Goal: Information Seeking & Learning: Learn about a topic

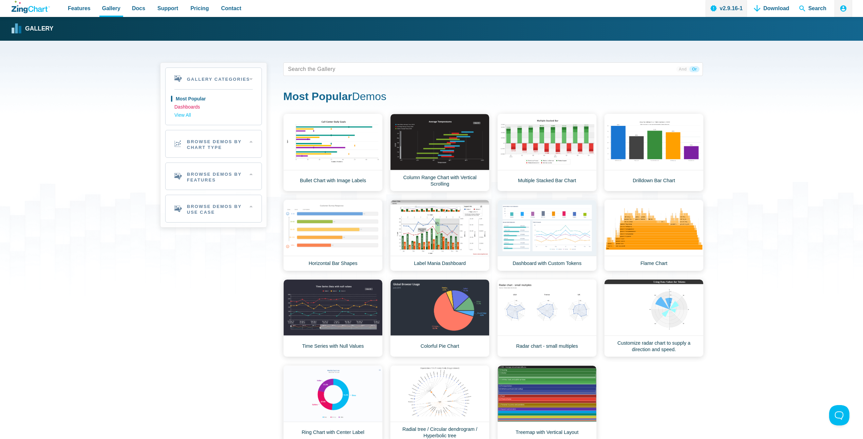
click at [184, 108] on link "Dashboards" at bounding box center [213, 107] width 78 height 8
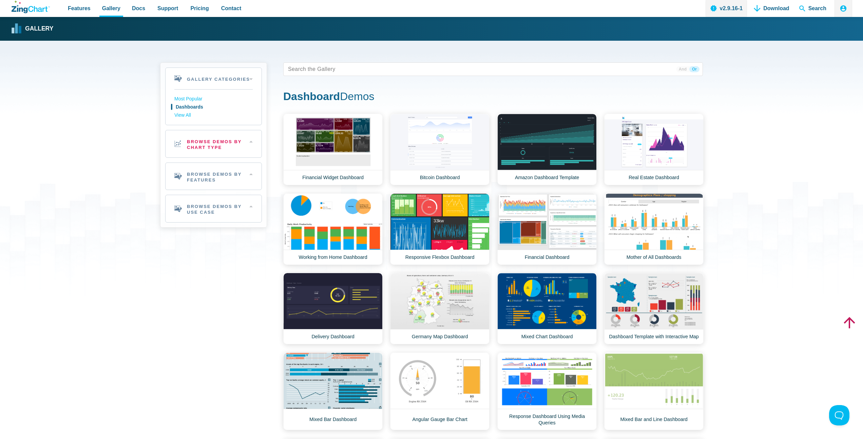
click at [249, 143] on h2 "Browse Demos By Chart Type" at bounding box center [214, 143] width 96 height 27
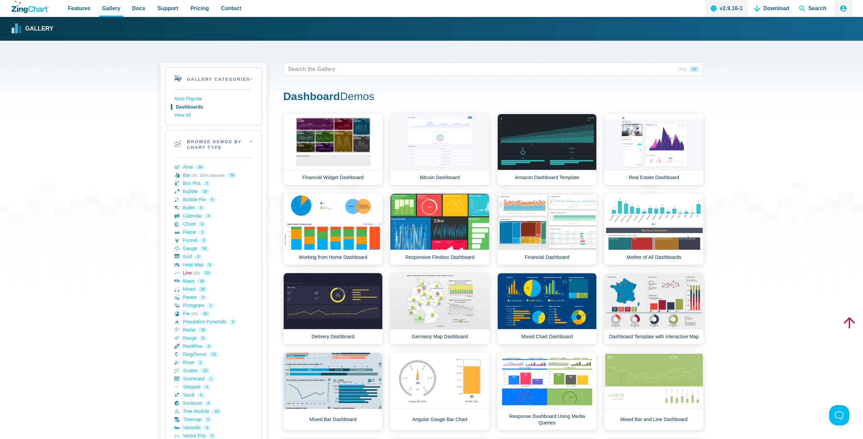
click at [188, 272] on link "Line (3D) 51" at bounding box center [213, 273] width 78 height 8
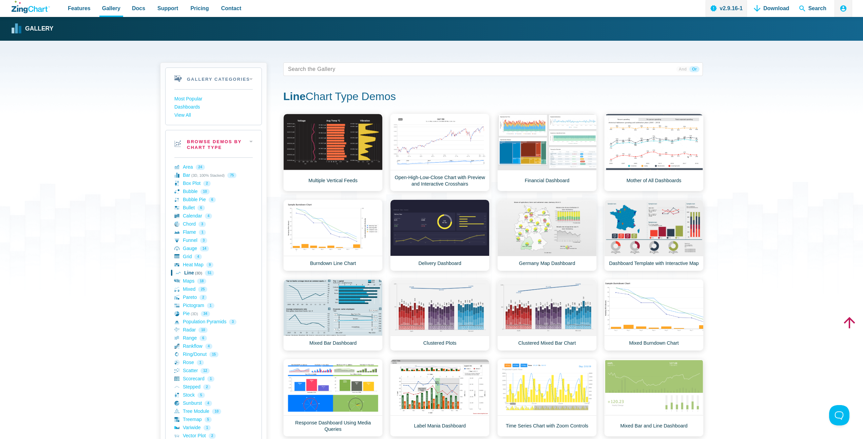
click at [252, 140] on h2 "Browse Demos By Chart Type" at bounding box center [214, 143] width 96 height 27
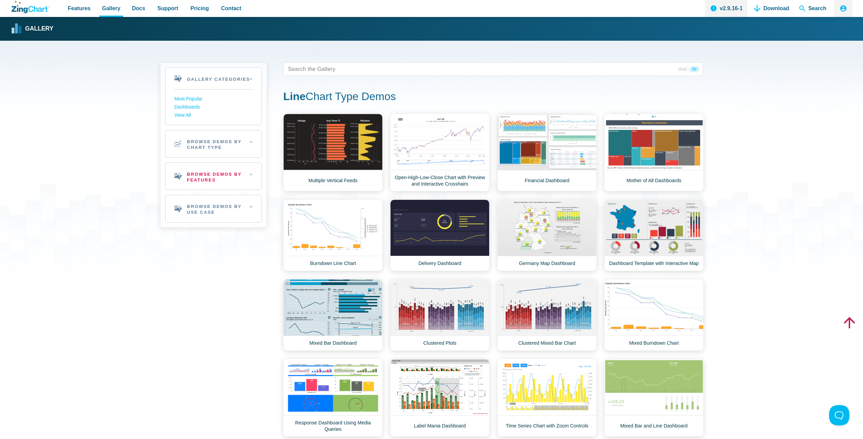
click at [249, 178] on h2 "Browse Demos By Features" at bounding box center [214, 176] width 96 height 27
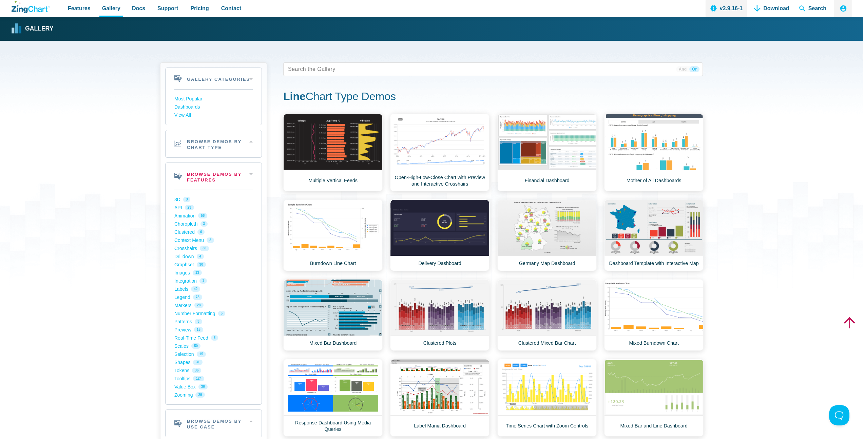
click at [250, 172] on h2 "Browse Demos By Features" at bounding box center [214, 176] width 96 height 27
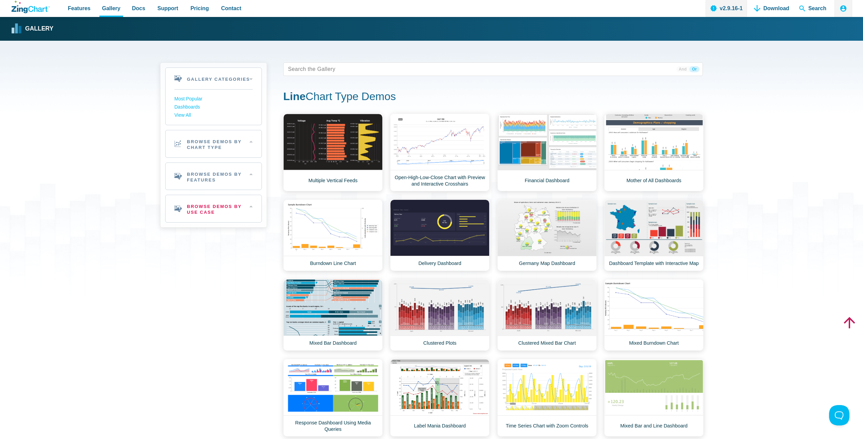
click at [247, 208] on h2 "Browse Demos By Use Case" at bounding box center [214, 208] width 96 height 27
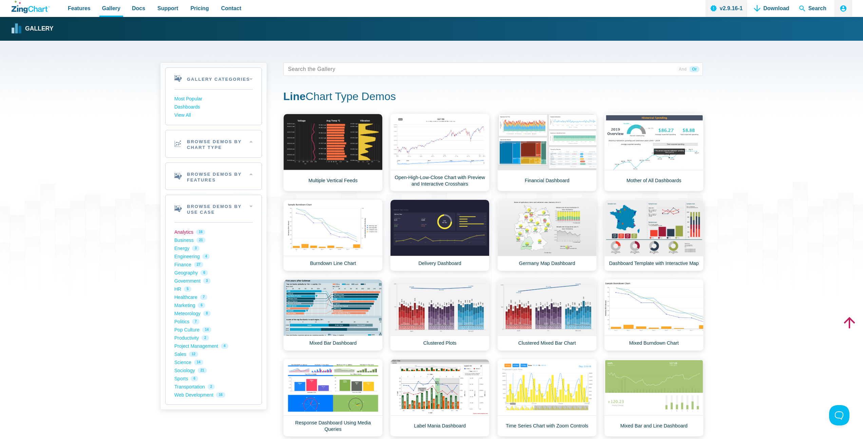
click at [184, 233] on link "Analytics 16" at bounding box center [213, 232] width 78 height 8
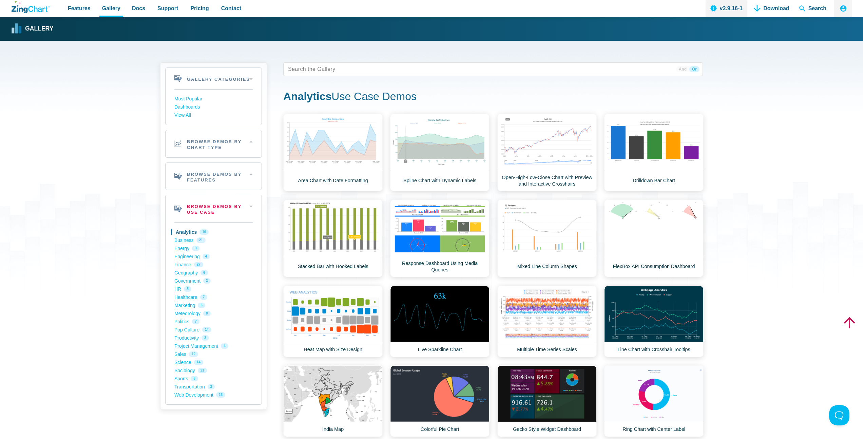
click at [248, 206] on h2 "Browse Demos By Use Case" at bounding box center [214, 208] width 96 height 27
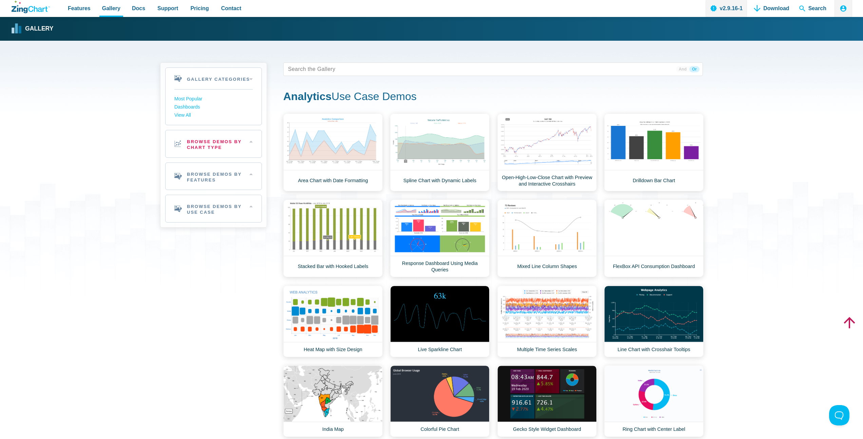
click at [252, 144] on h2 "Browse Demos By Chart Type" at bounding box center [214, 143] width 96 height 27
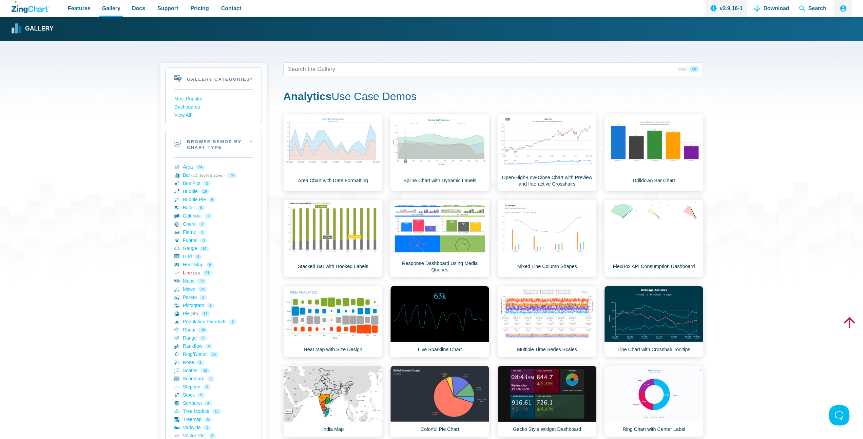
click at [188, 274] on link "Line (3D) 51" at bounding box center [213, 273] width 78 height 8
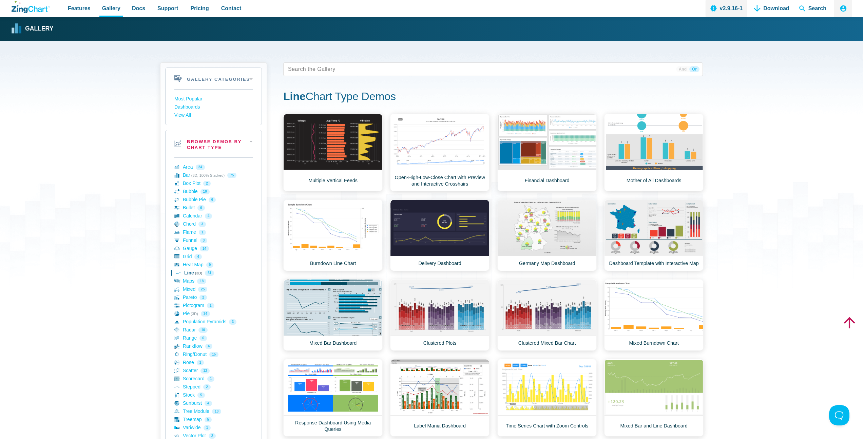
click at [235, 140] on h2 "Browse Demos By Chart Type" at bounding box center [214, 143] width 96 height 27
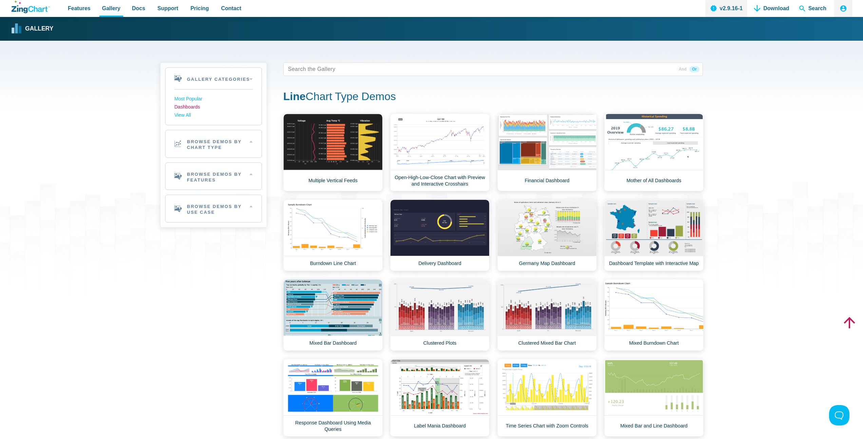
click at [199, 107] on link "Dashboards" at bounding box center [213, 107] width 78 height 8
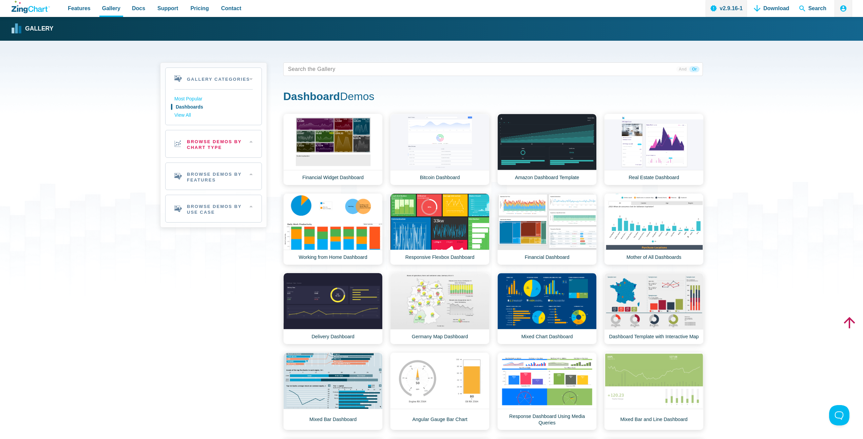
click at [229, 143] on h2 "Browse Demos By Chart Type" at bounding box center [214, 143] width 96 height 27
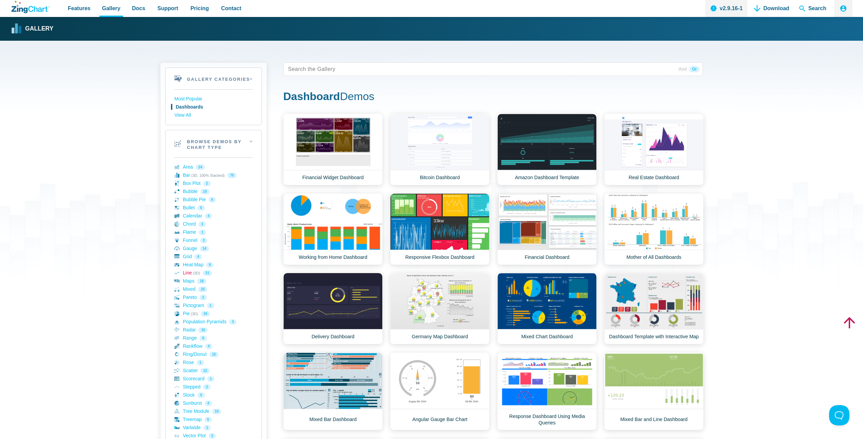
click at [189, 273] on link "Line (3D) 51" at bounding box center [213, 273] width 78 height 8
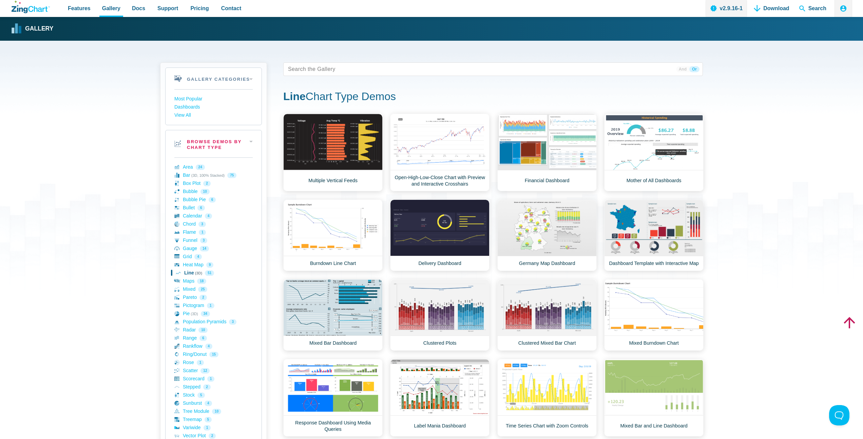
click at [246, 140] on h2 "Browse Demos By Chart Type" at bounding box center [214, 143] width 96 height 27
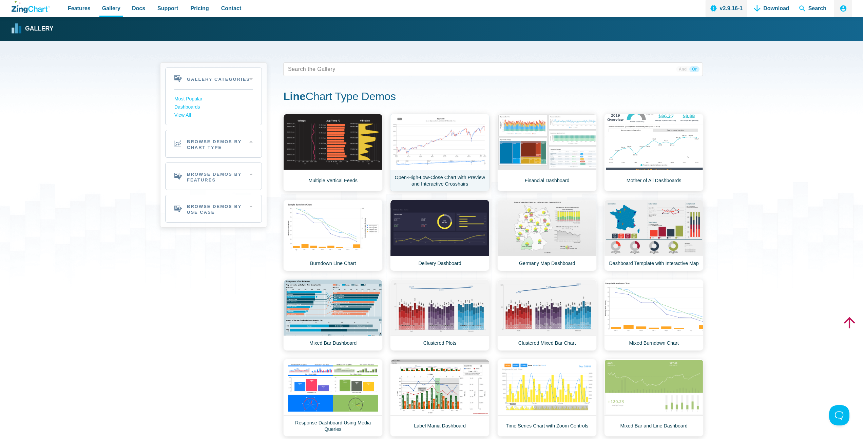
click at [453, 151] on link "Open-High-Low-Close Chart with Preview and Interactive Crosshairs" at bounding box center [439, 153] width 99 height 78
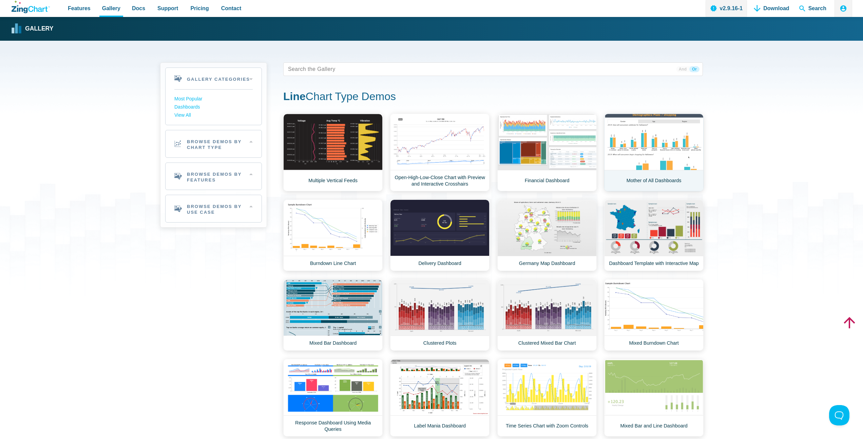
click at [667, 154] on link "Mother of All Dashboards" at bounding box center [653, 153] width 99 height 78
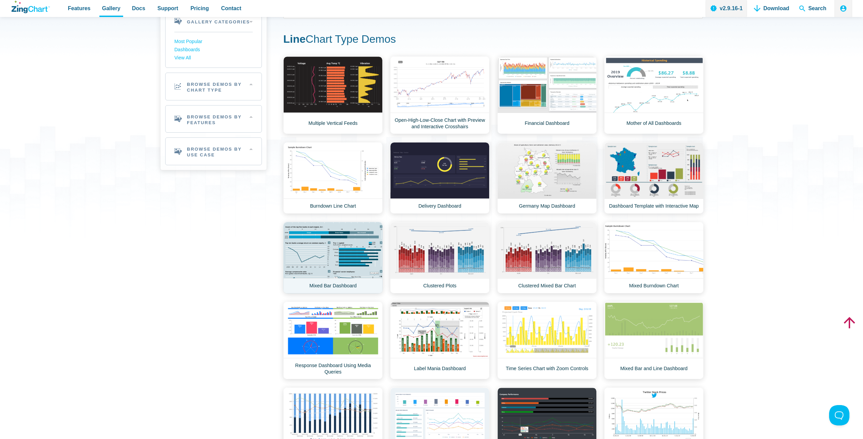
scroll to position [63, 0]
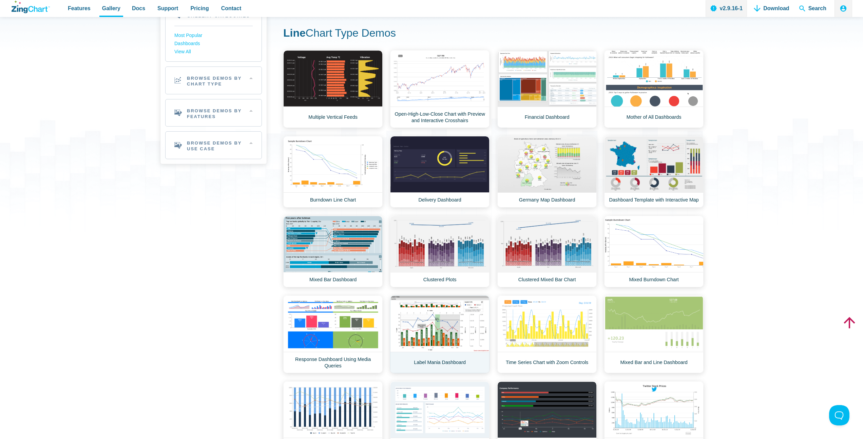
click at [434, 326] on link "Label Mania Dashboard" at bounding box center [439, 334] width 99 height 78
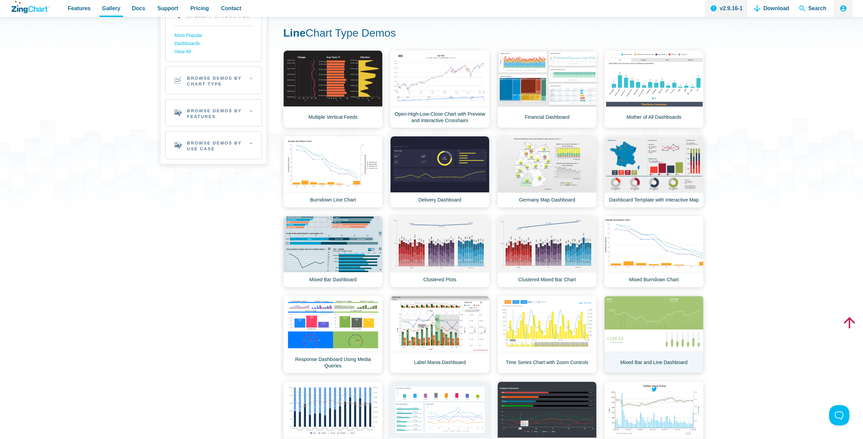
click at [659, 330] on link "Mixed Bar and Line Dashboard" at bounding box center [653, 334] width 99 height 78
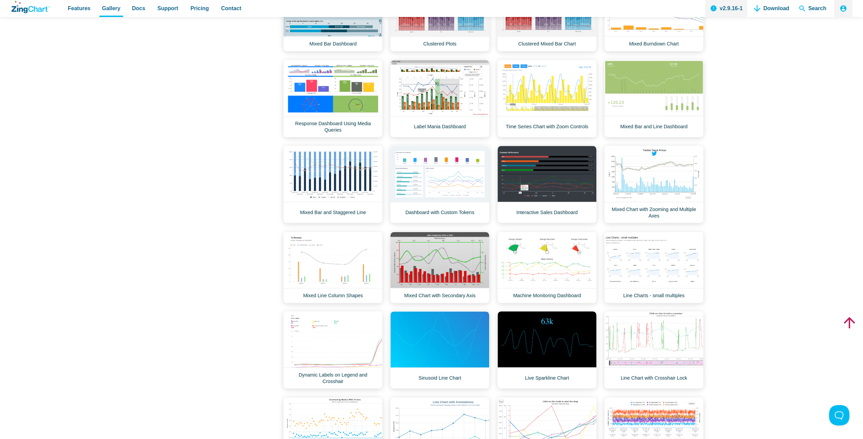
scroll to position [300, 0]
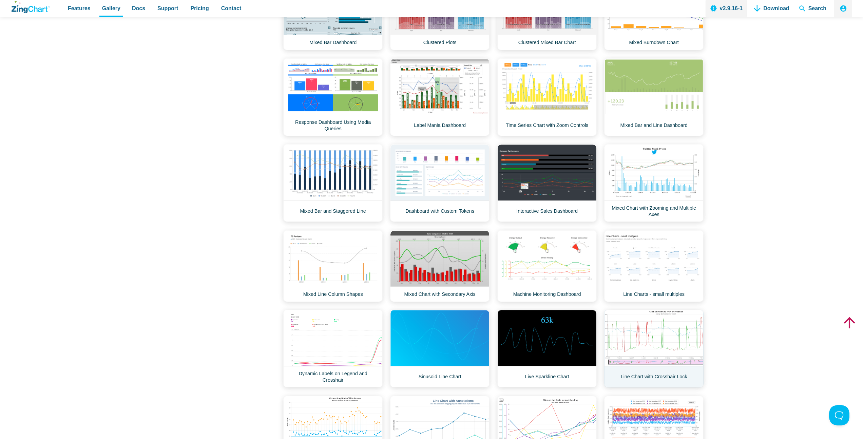
click at [658, 352] on link "Line Chart with Crosshair Lock" at bounding box center [653, 349] width 99 height 78
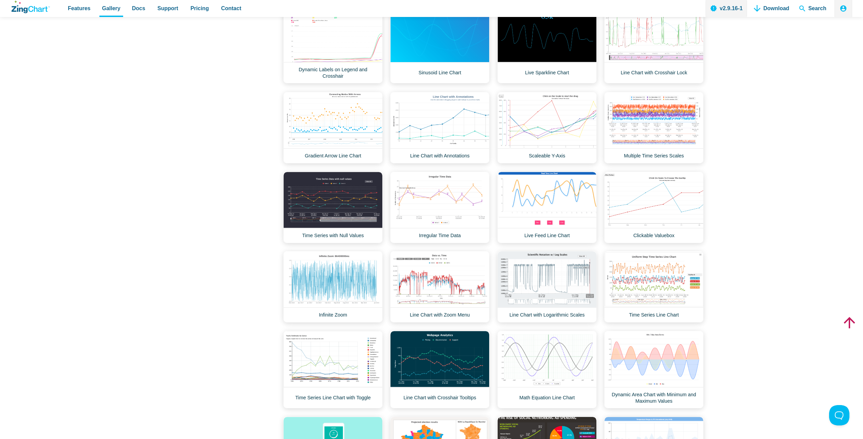
scroll to position [605, 0]
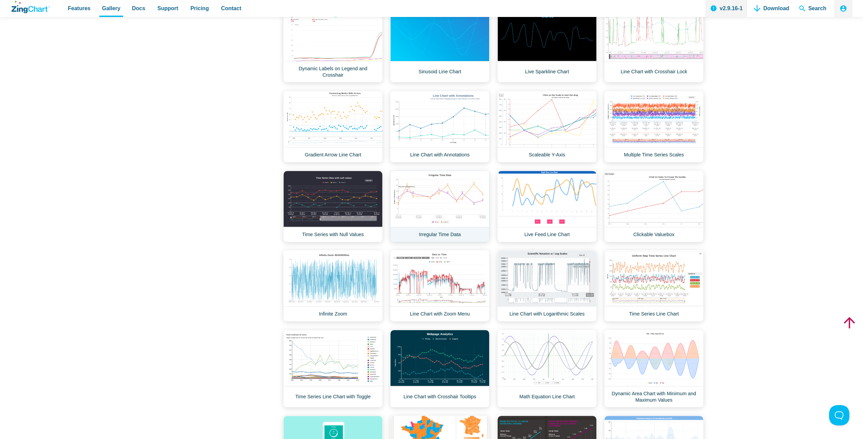
click at [440, 214] on link "Irregular Time Data" at bounding box center [439, 207] width 99 height 72
click at [446, 208] on link "Irregular Time Data" at bounding box center [439, 207] width 99 height 72
click at [776, 311] on div "Gallery Categories Most Popular Dashboards View All Browse by Category Most Pop…" at bounding box center [431, 11] width 863 height 1153
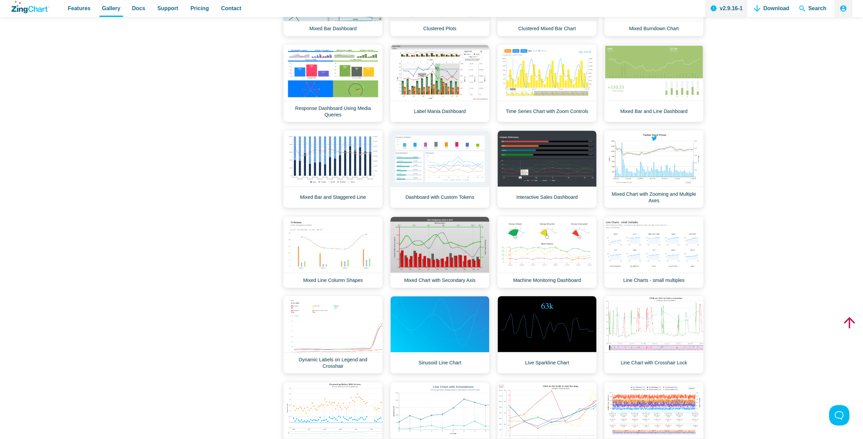
scroll to position [0, 0]
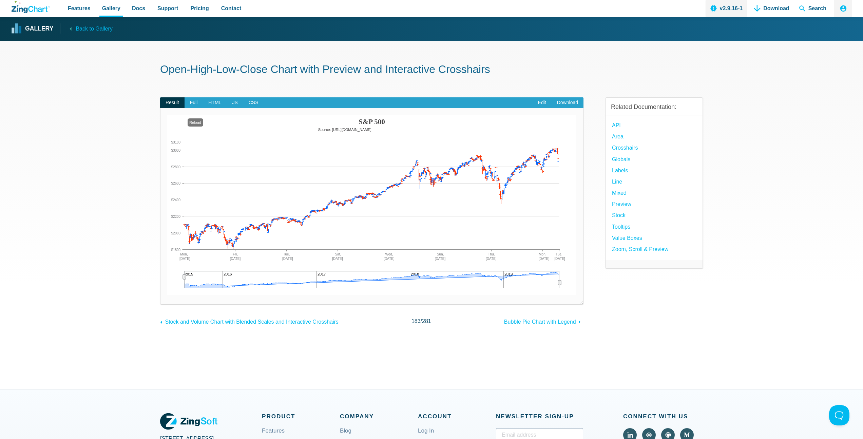
drag, startPoint x: 184, startPoint y: 276, endPoint x: 161, endPoint y: 275, distance: 22.8
click at [161, 275] on div "Powered by ZingChart S&P 500 Source: http://quotes.wsj.com/index/SPX/historical…" at bounding box center [371, 206] width 423 height 197
